Goal: Check status: Check status

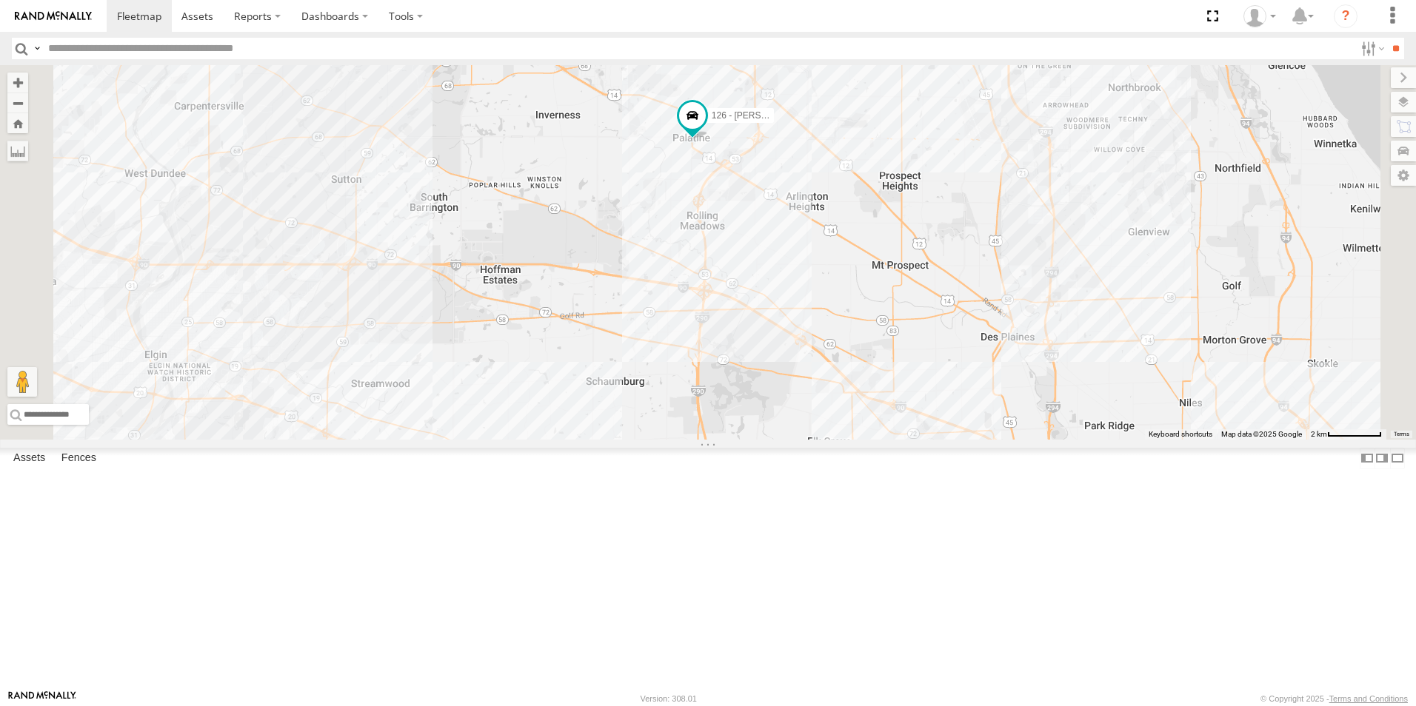
click at [0, 0] on div at bounding box center [0, 0] width 0 height 0
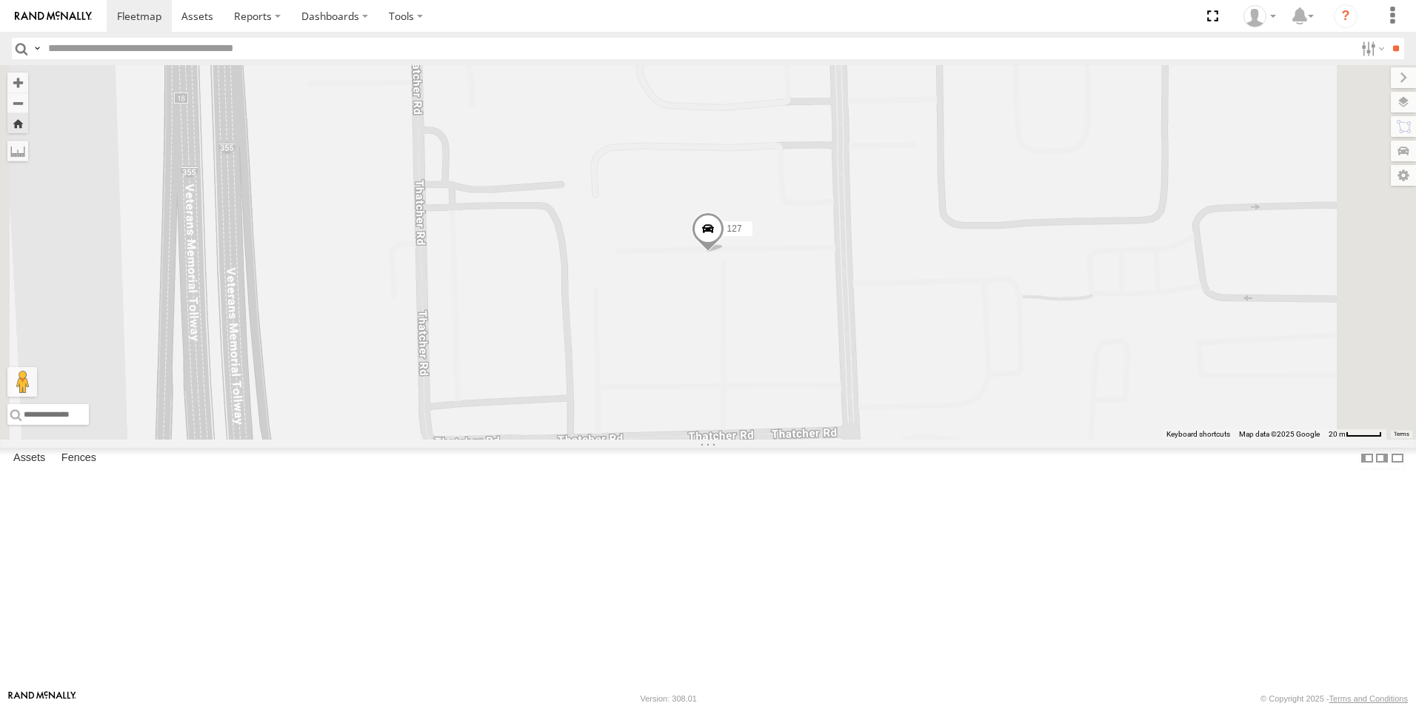
click at [724, 253] on span at bounding box center [708, 233] width 33 height 40
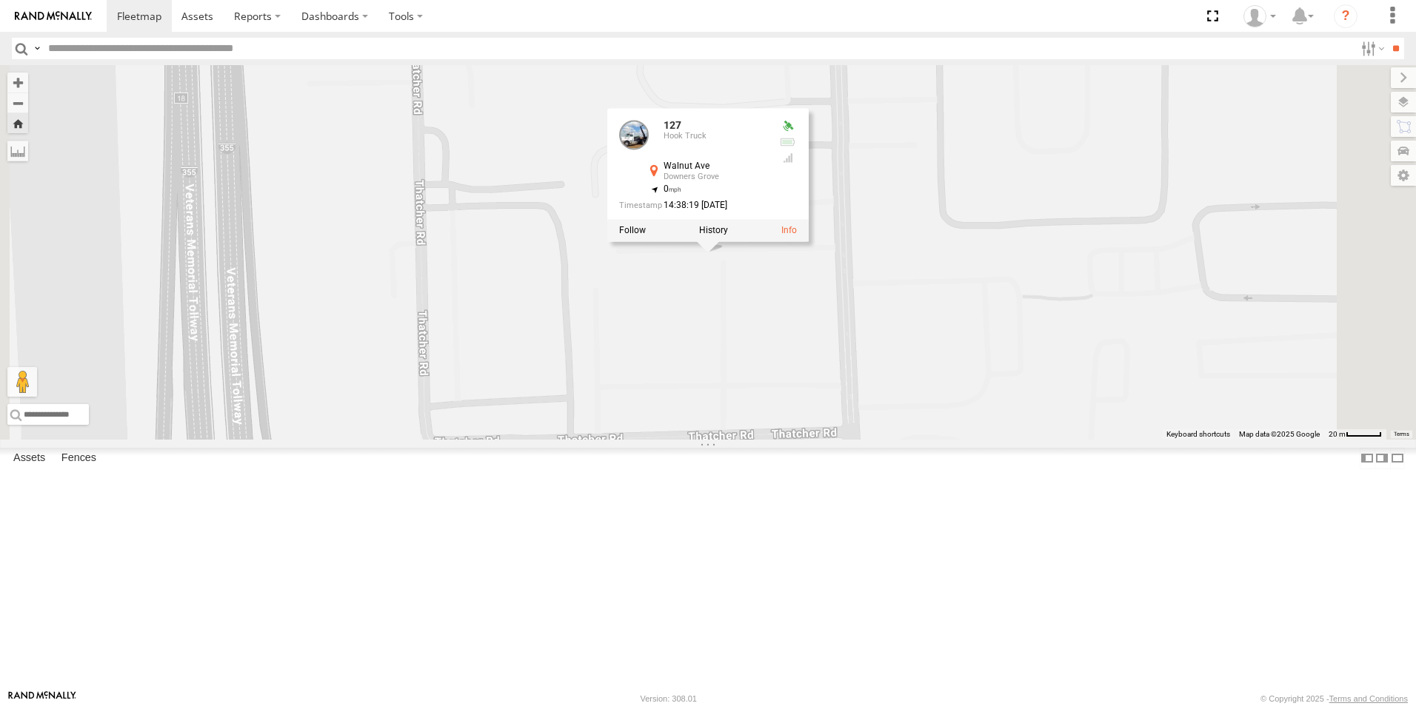
click at [809, 242] on div at bounding box center [707, 231] width 201 height 22
click at [728, 236] on label at bounding box center [713, 231] width 29 height 10
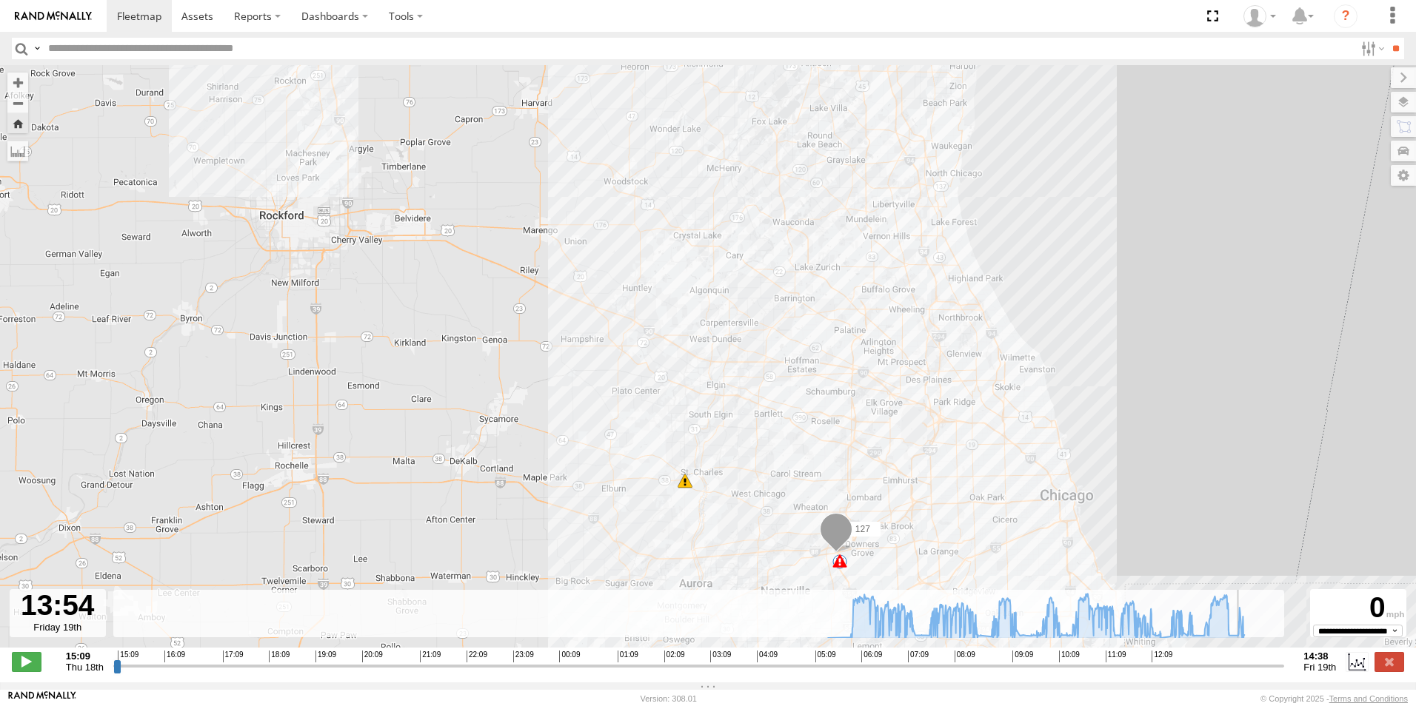
drag, startPoint x: 976, startPoint y: 675, endPoint x: 1243, endPoint y: 678, distance: 267.3
click at [1243, 673] on input "range" at bounding box center [698, 666] width 1171 height 14
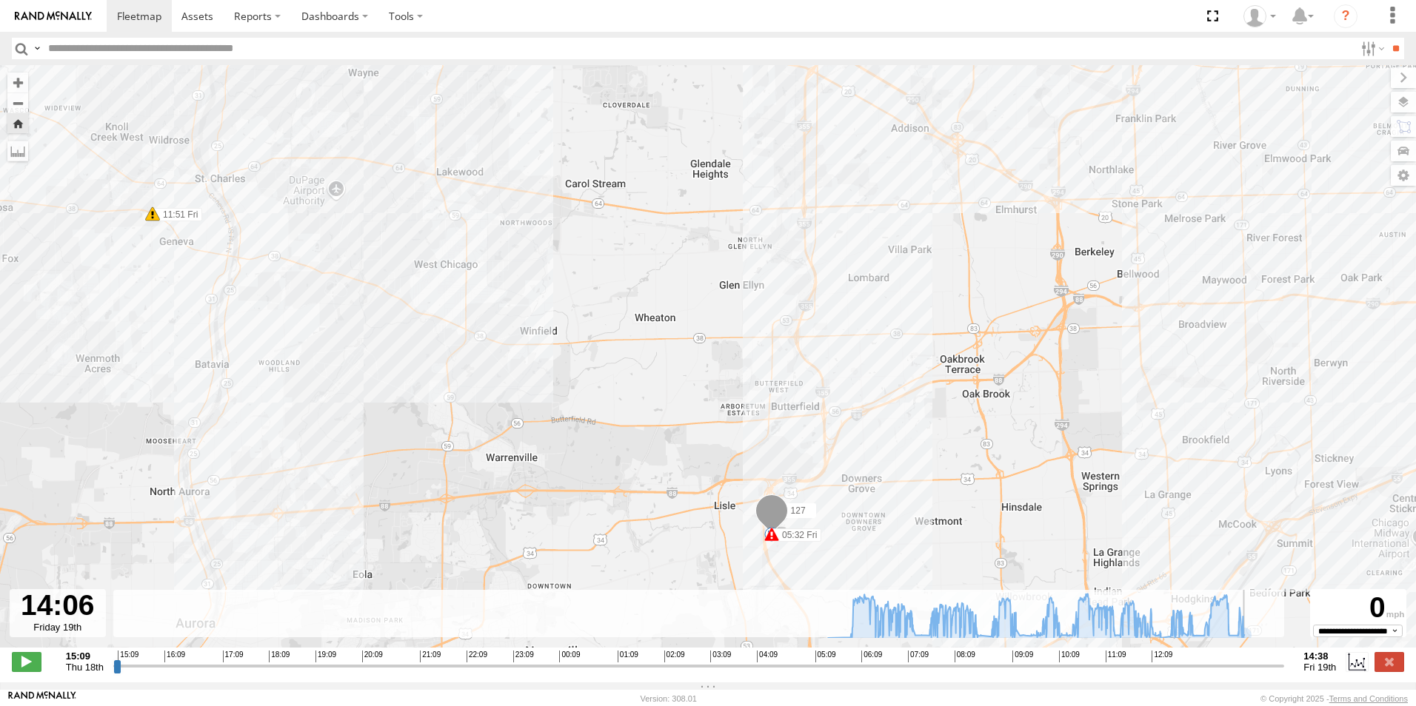
drag, startPoint x: 1242, startPoint y: 675, endPoint x: 1253, endPoint y: 673, distance: 11.2
type input "**********"
click at [1253, 673] on input "range" at bounding box center [698, 666] width 1171 height 14
click at [61, 13] on img at bounding box center [53, 16] width 77 height 10
